Goal: Find specific page/section: Find specific page/section

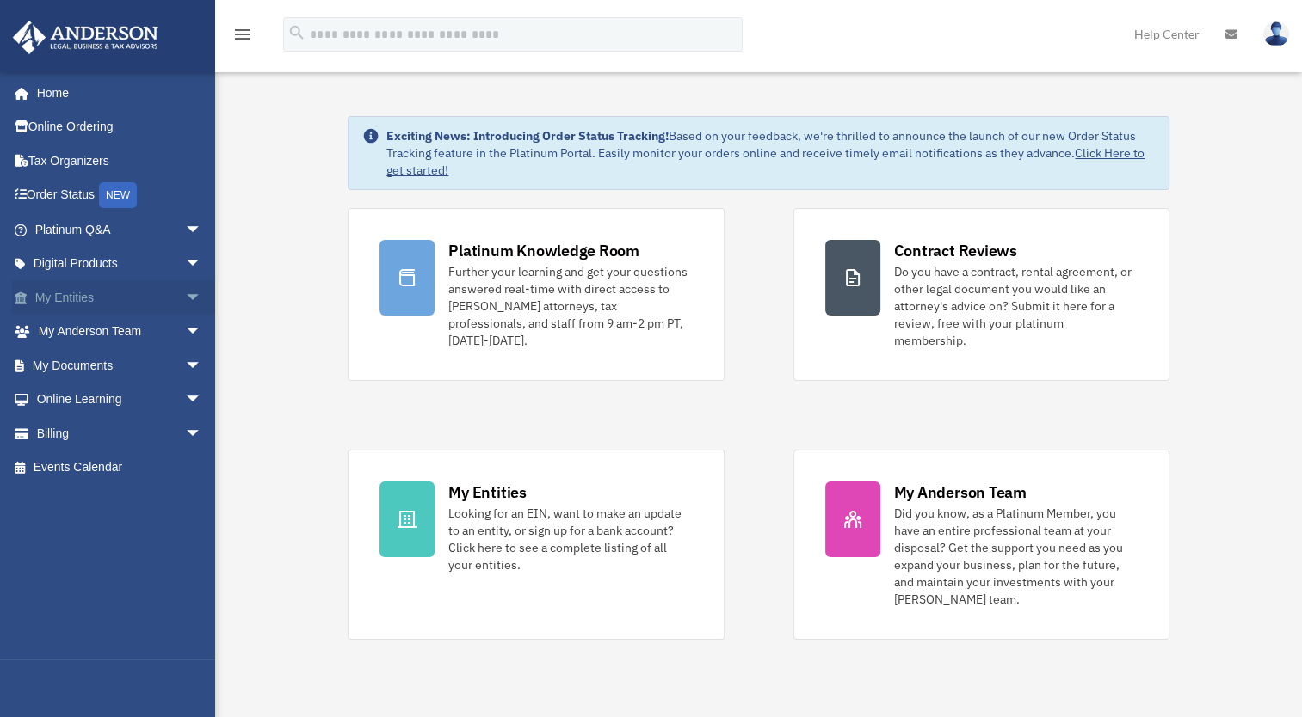
click at [185, 298] on span "arrow_drop_down" at bounding box center [202, 297] width 34 height 35
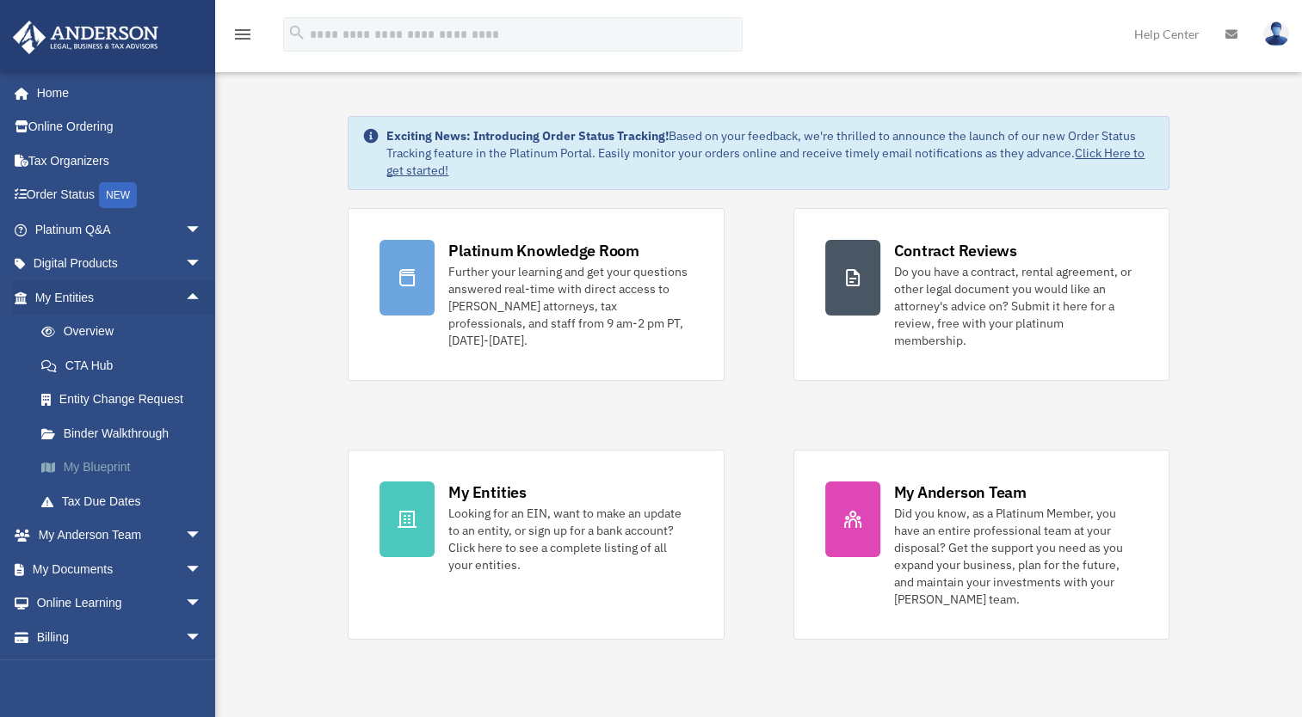
click at [98, 463] on link "My Blueprint" at bounding box center [126, 468] width 204 height 34
